Goal: Check status

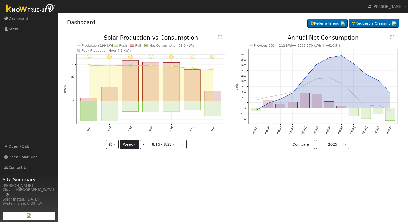
click at [134, 144] on button "Week" at bounding box center [129, 144] width 19 height 9
click at [133, 168] on link "Month" at bounding box center [138, 169] width 36 height 7
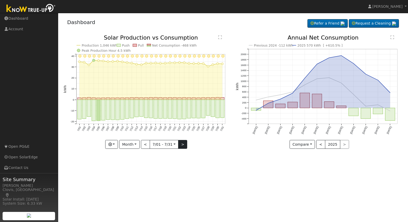
click at [183, 143] on button ">" at bounding box center [182, 144] width 9 height 9
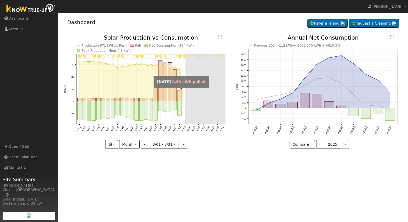
click at [179, 99] on rect "onclick=""" at bounding box center [180, 95] width 4 height 10
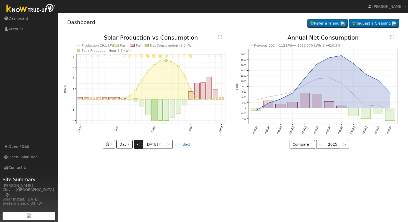
click at [138, 143] on button "<" at bounding box center [138, 144] width 9 height 9
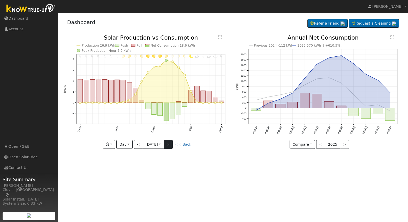
click at [171, 141] on button ">" at bounding box center [168, 144] width 9 height 9
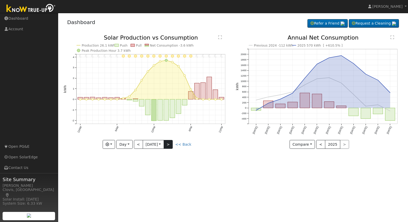
click at [171, 147] on button ">" at bounding box center [168, 144] width 9 height 9
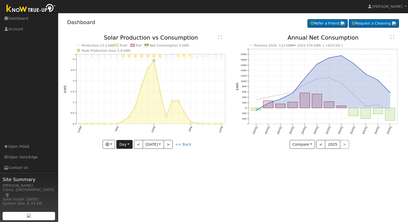
click at [126, 143] on button "Day" at bounding box center [124, 144] width 16 height 9
click at [129, 170] on link "Month" at bounding box center [135, 169] width 36 height 7
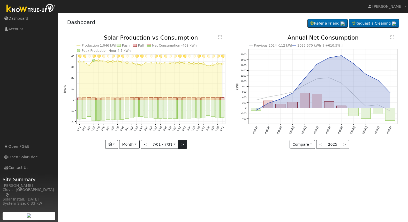
click at [182, 143] on button ">" at bounding box center [182, 144] width 9 height 9
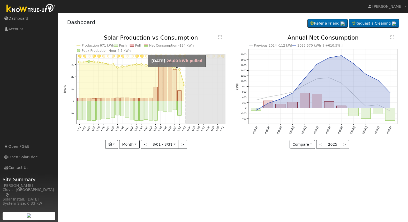
click at [175, 95] on rect "onclick=""" at bounding box center [175, 85] width 4 height 31
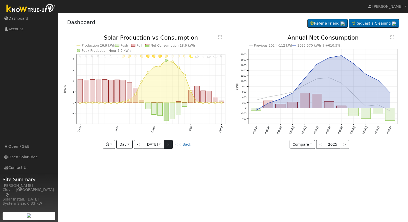
click at [170, 143] on button ">" at bounding box center [168, 144] width 9 height 9
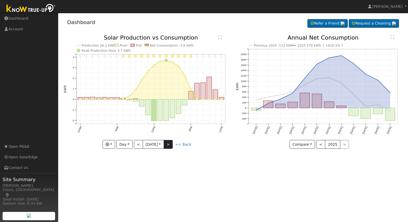
click at [170, 145] on button ">" at bounding box center [168, 144] width 9 height 9
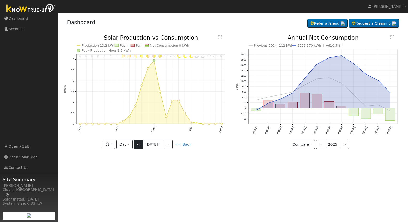
click at [139, 144] on button "<" at bounding box center [138, 144] width 9 height 9
type input "[DATE]"
